Goal: Transaction & Acquisition: Purchase product/service

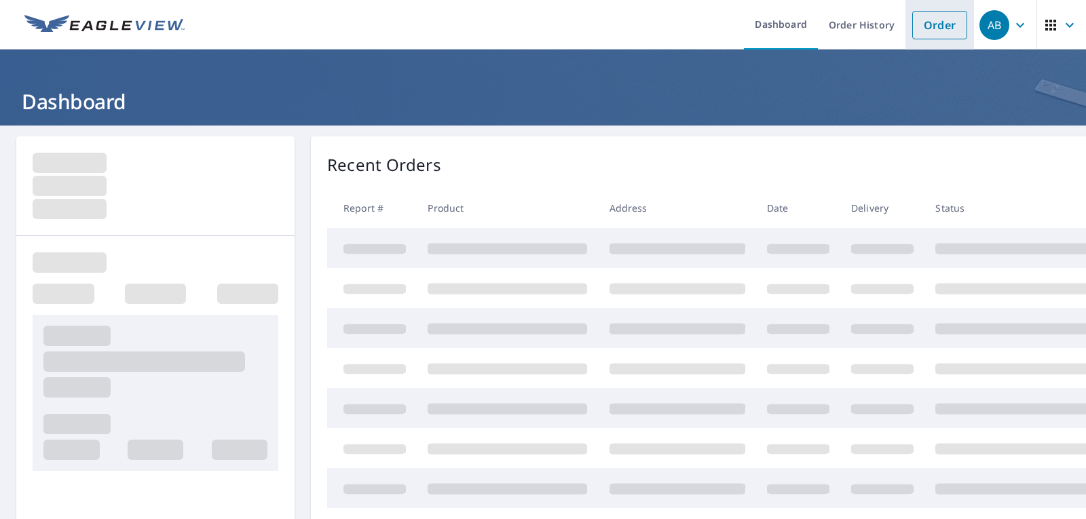
click at [923, 26] on link "Order" at bounding box center [940, 25] width 55 height 29
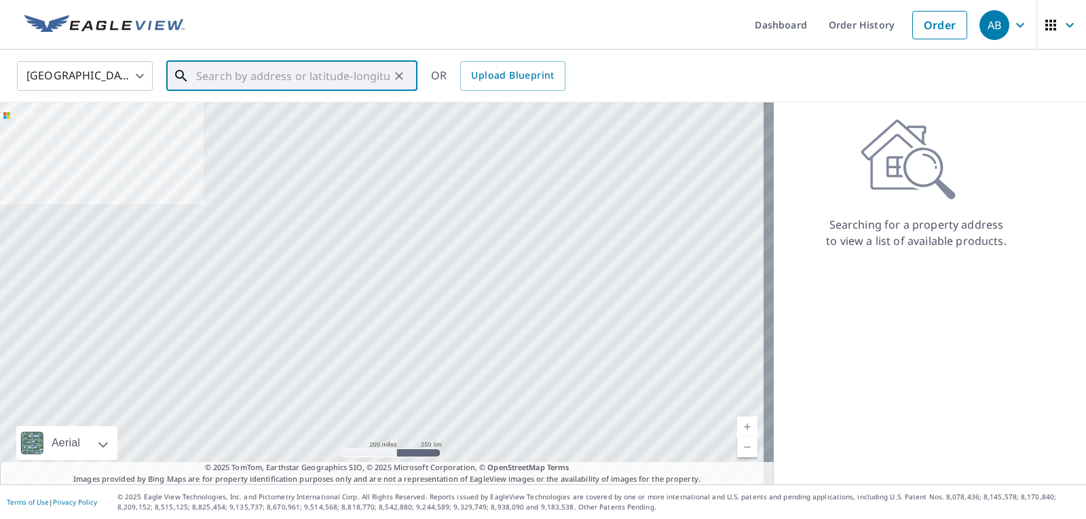
click at [282, 73] on input "text" at bounding box center [293, 76] width 194 height 38
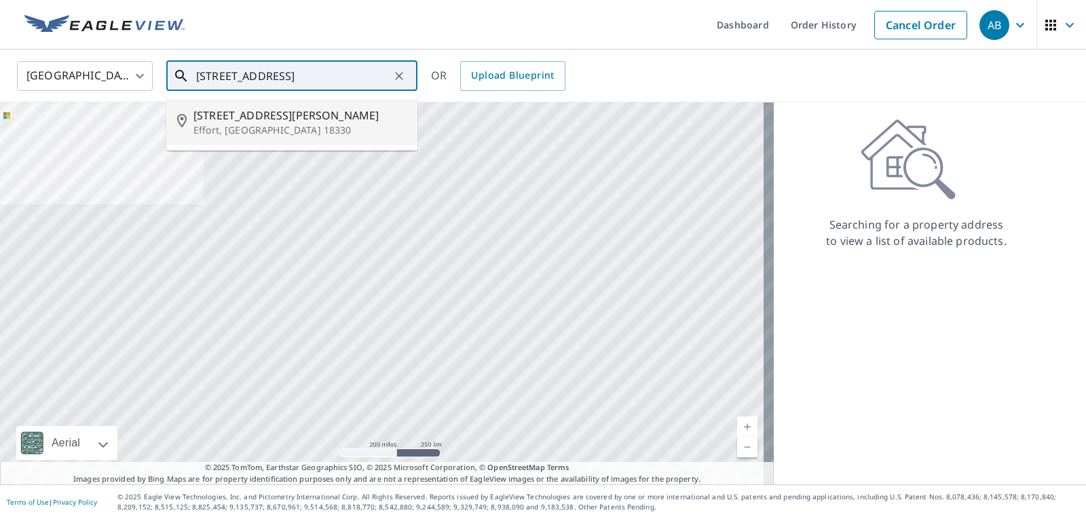
click at [248, 113] on span "[STREET_ADDRESS][PERSON_NAME]" at bounding box center [300, 115] width 213 height 16
type input "[STREET_ADDRESS][PERSON_NAME]"
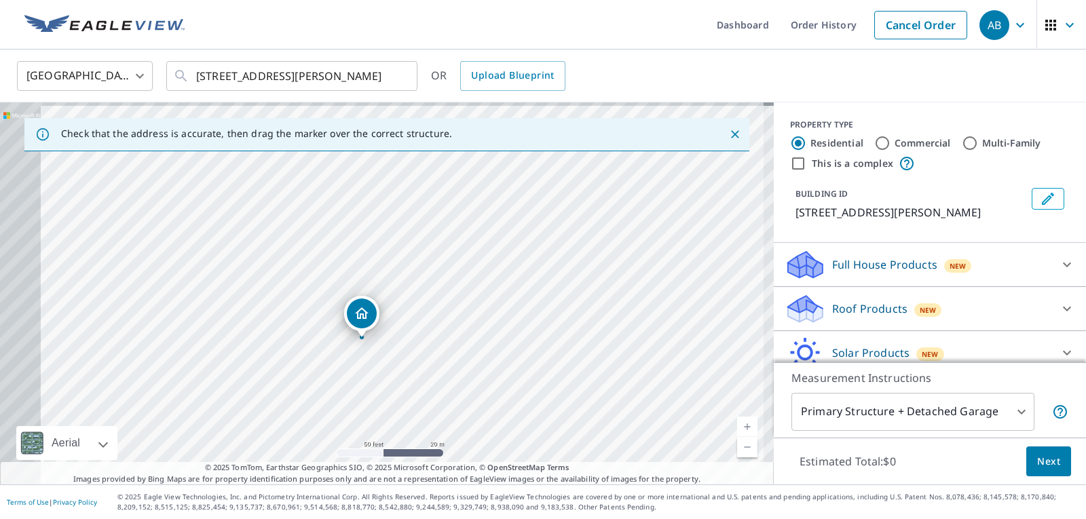
drag, startPoint x: 332, startPoint y: 323, endPoint x: 433, endPoint y: 333, distance: 101.7
click at [433, 333] on div "[STREET_ADDRESS][PERSON_NAME]" at bounding box center [387, 294] width 774 height 382
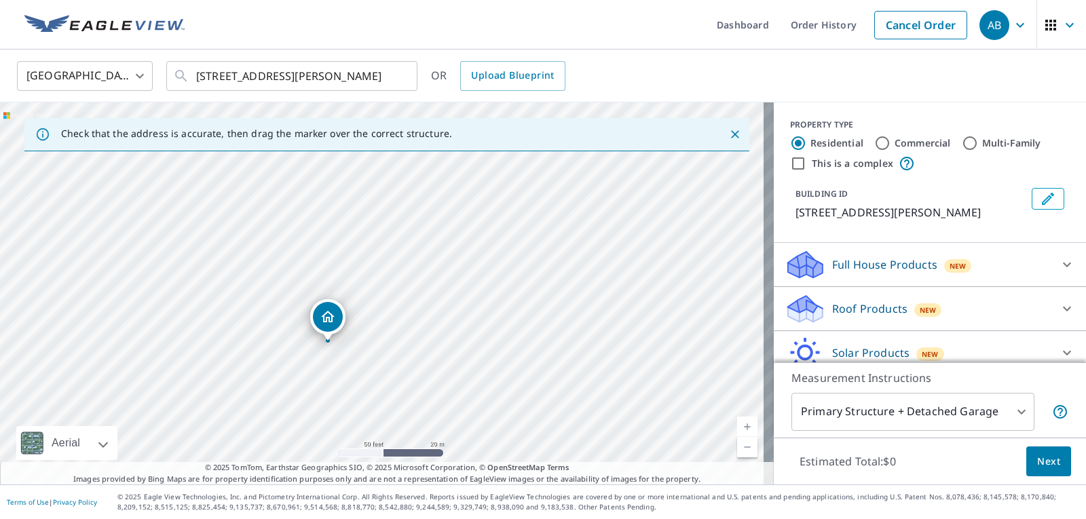
click at [403, 327] on div "[STREET_ADDRESS][PERSON_NAME]" at bounding box center [387, 294] width 774 height 382
click at [459, 284] on div "[STREET_ADDRESS][PERSON_NAME]" at bounding box center [387, 294] width 774 height 382
click at [450, 280] on div "[STREET_ADDRESS][PERSON_NAME]" at bounding box center [387, 294] width 774 height 382
click at [371, 278] on div "[STREET_ADDRESS][PERSON_NAME]" at bounding box center [382, 266] width 35 height 35
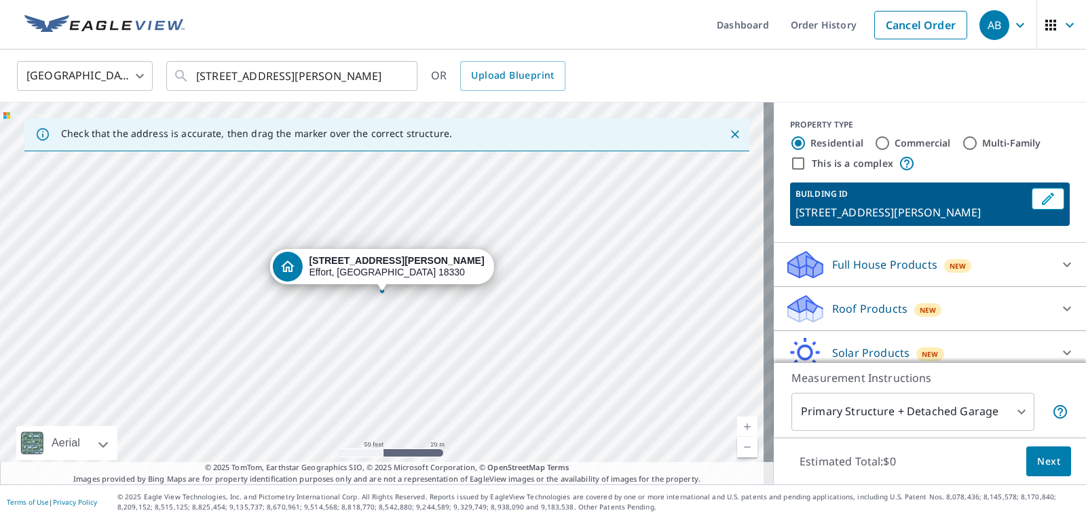
click at [377, 295] on div "[STREET_ADDRESS][PERSON_NAME]" at bounding box center [387, 294] width 774 height 382
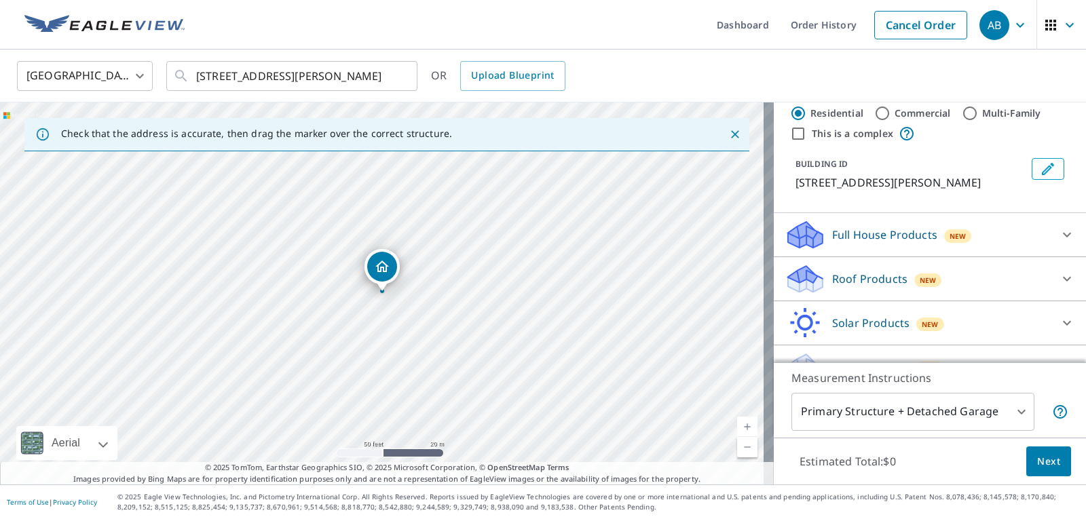
scroll to position [57, 0]
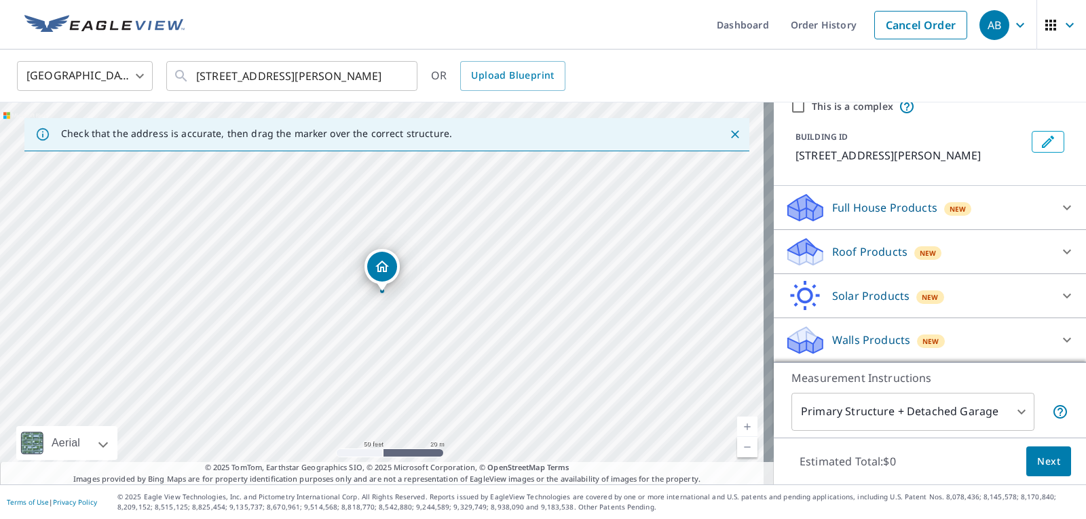
click at [867, 256] on p "Roof Products" at bounding box center [869, 252] width 75 height 16
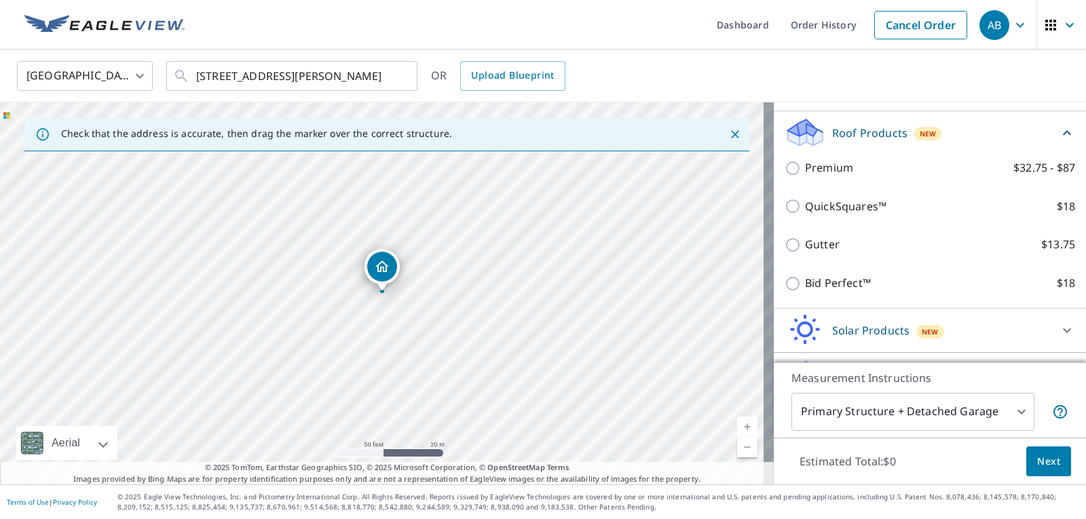
scroll to position [193, 0]
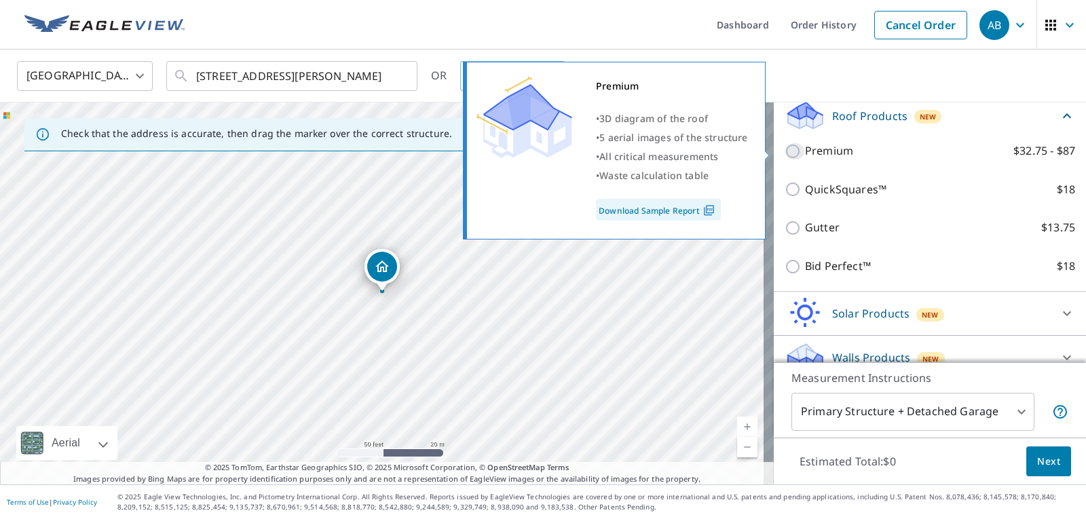
click at [787, 151] on input "Premium $32.75 - $87" at bounding box center [795, 151] width 20 height 16
checkbox input "true"
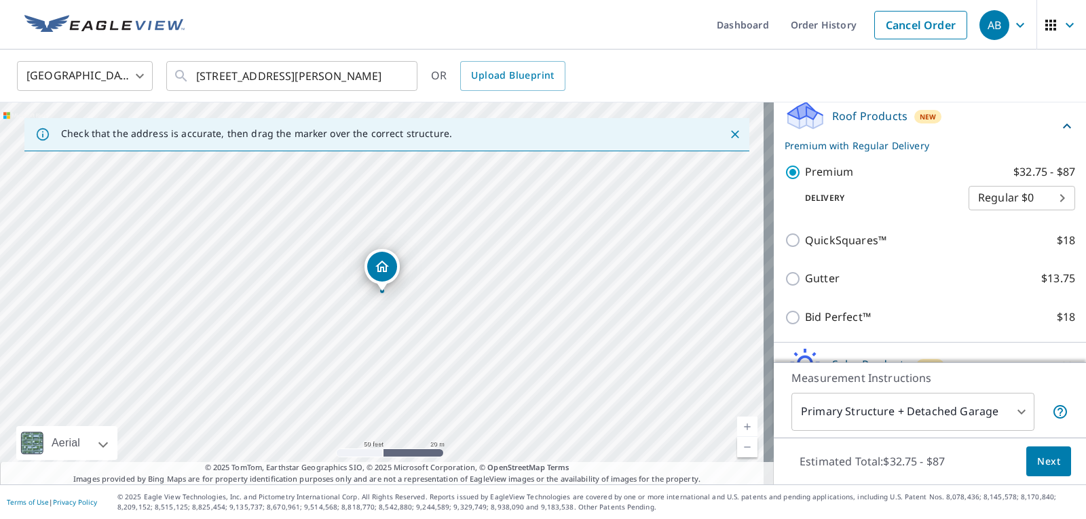
click at [1042, 462] on span "Next" at bounding box center [1048, 462] width 23 height 17
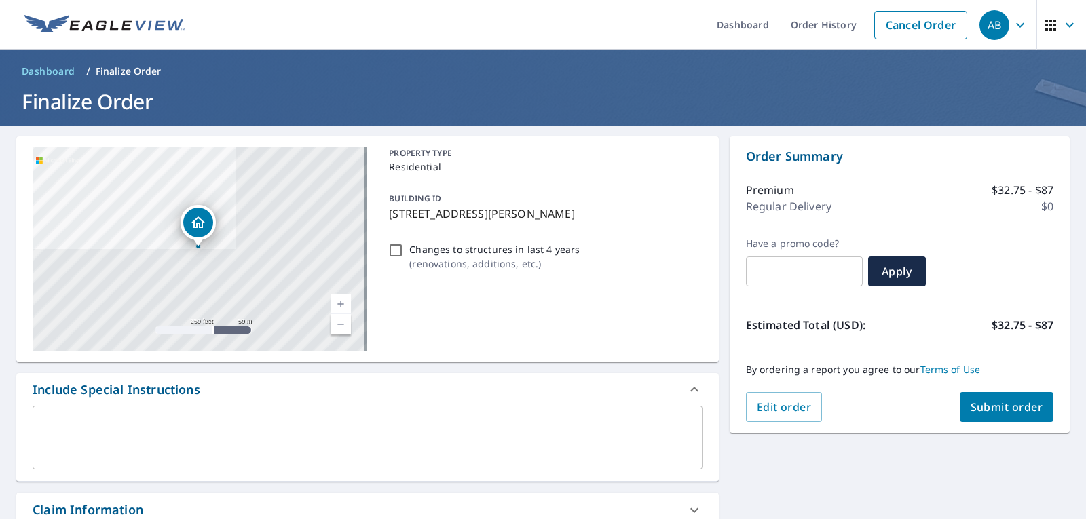
click at [993, 412] on span "Submit order" at bounding box center [1007, 407] width 73 height 15
